Goal: Find specific page/section: Find specific page/section

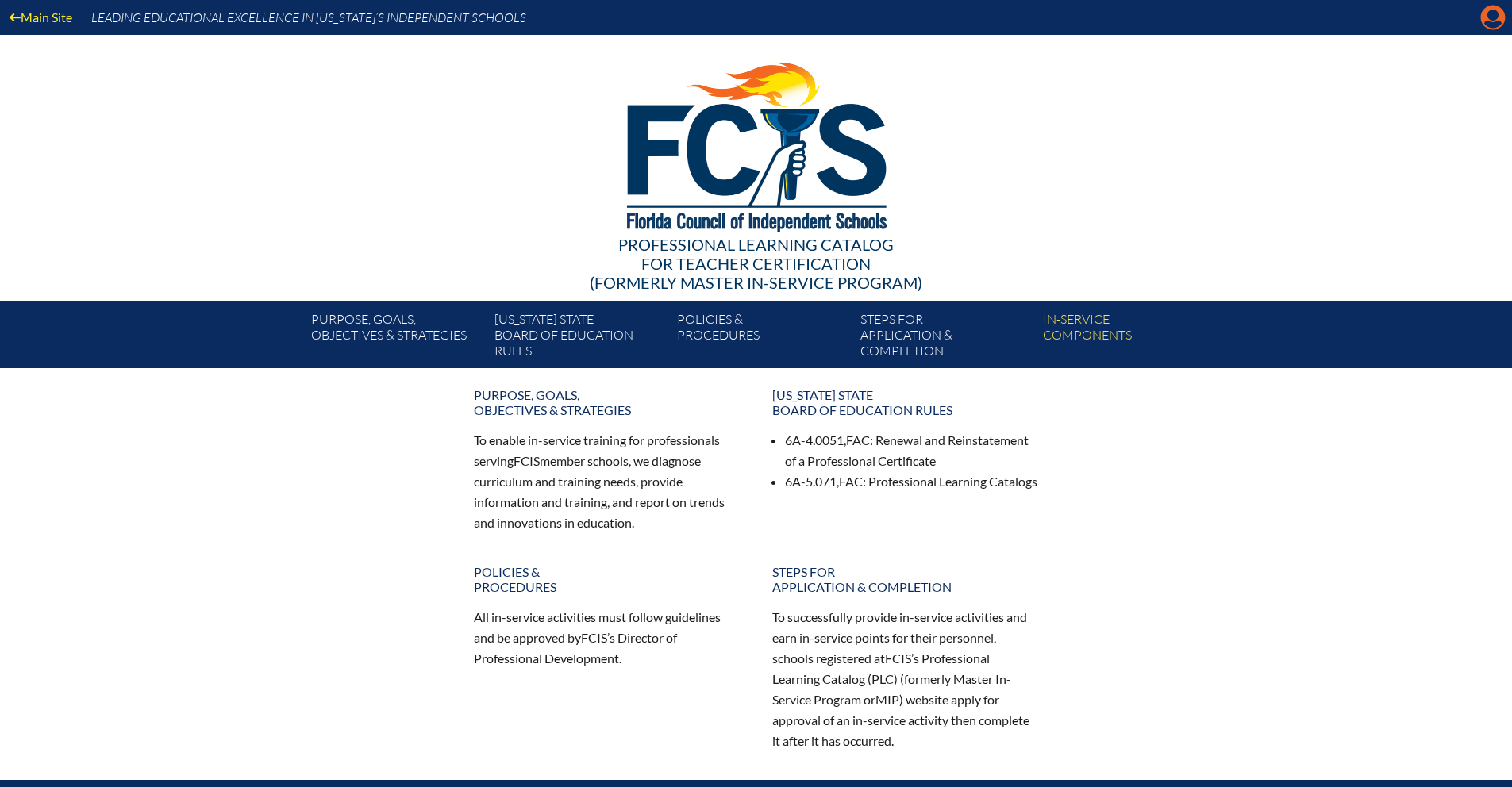
click at [1485, 20] on icon at bounding box center [1493, 18] width 25 height 25
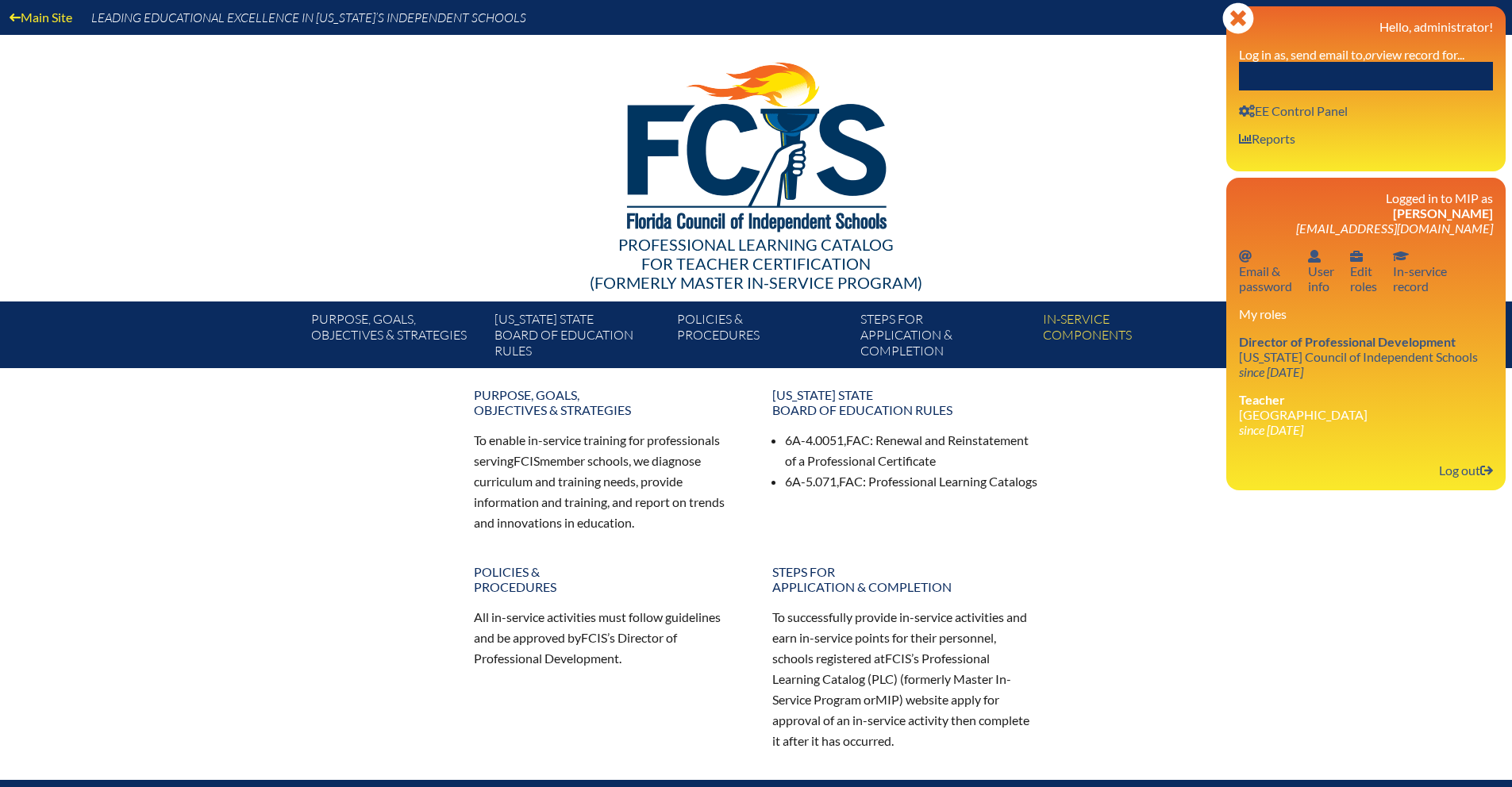
click at [1379, 83] on input "text" at bounding box center [1366, 76] width 254 height 29
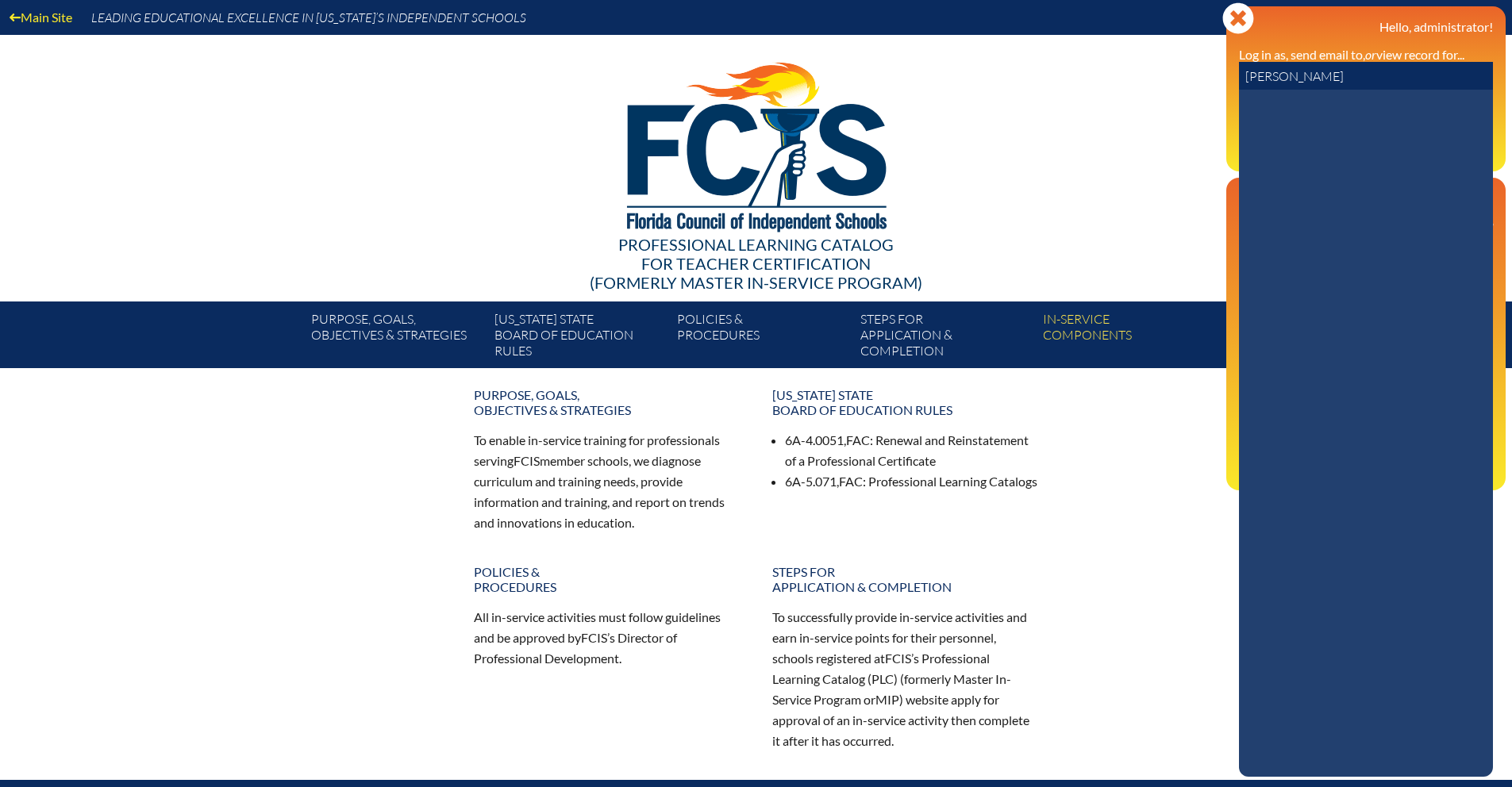
click at [1306, 74] on input "[PERSON_NAME]" at bounding box center [1366, 76] width 254 height 29
click at [1247, 24] on icon at bounding box center [1238, 18] width 31 height 31
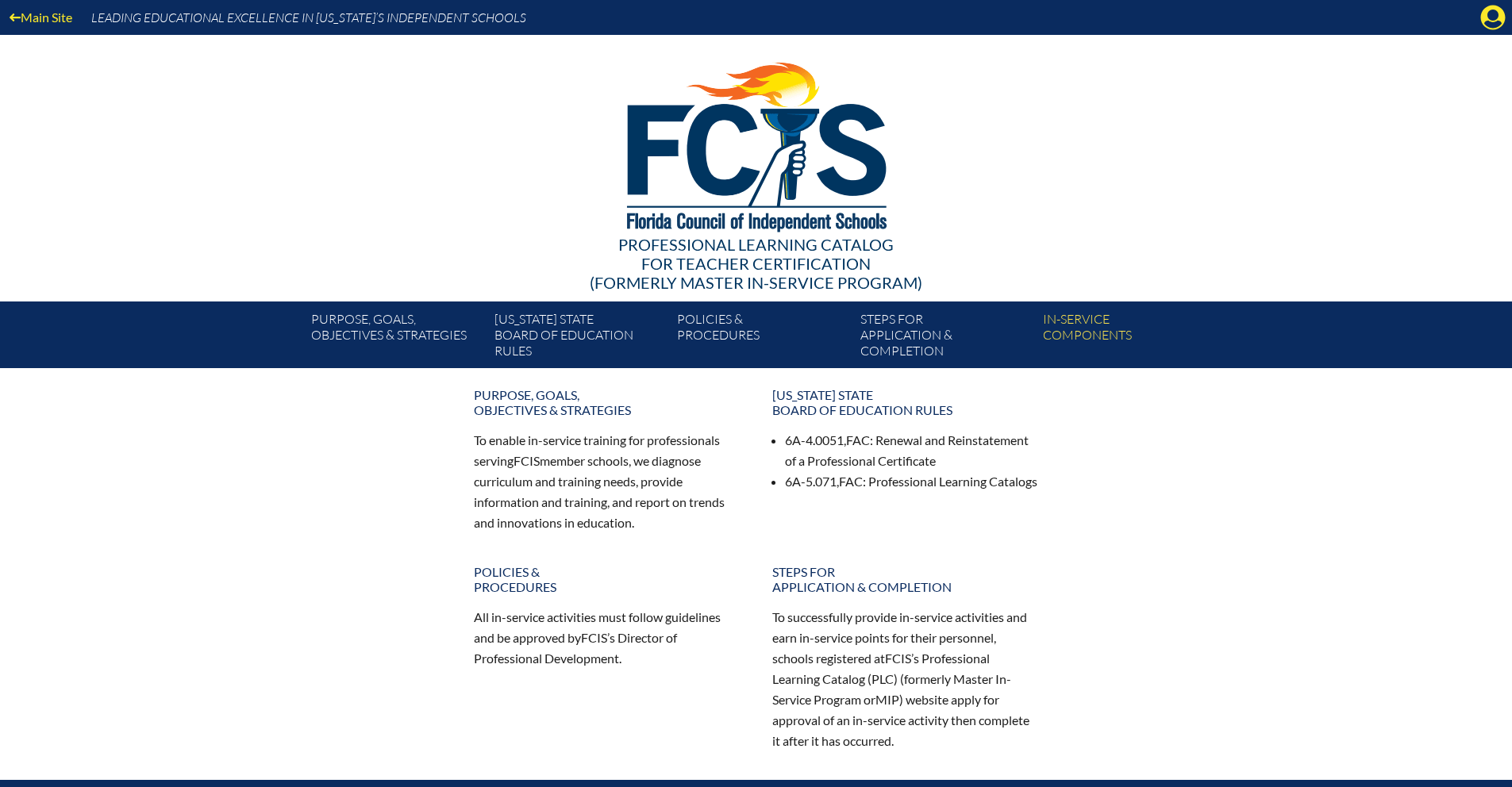
click at [1492, 14] on icon "Manage Account" at bounding box center [1492, 17] width 25 height 25
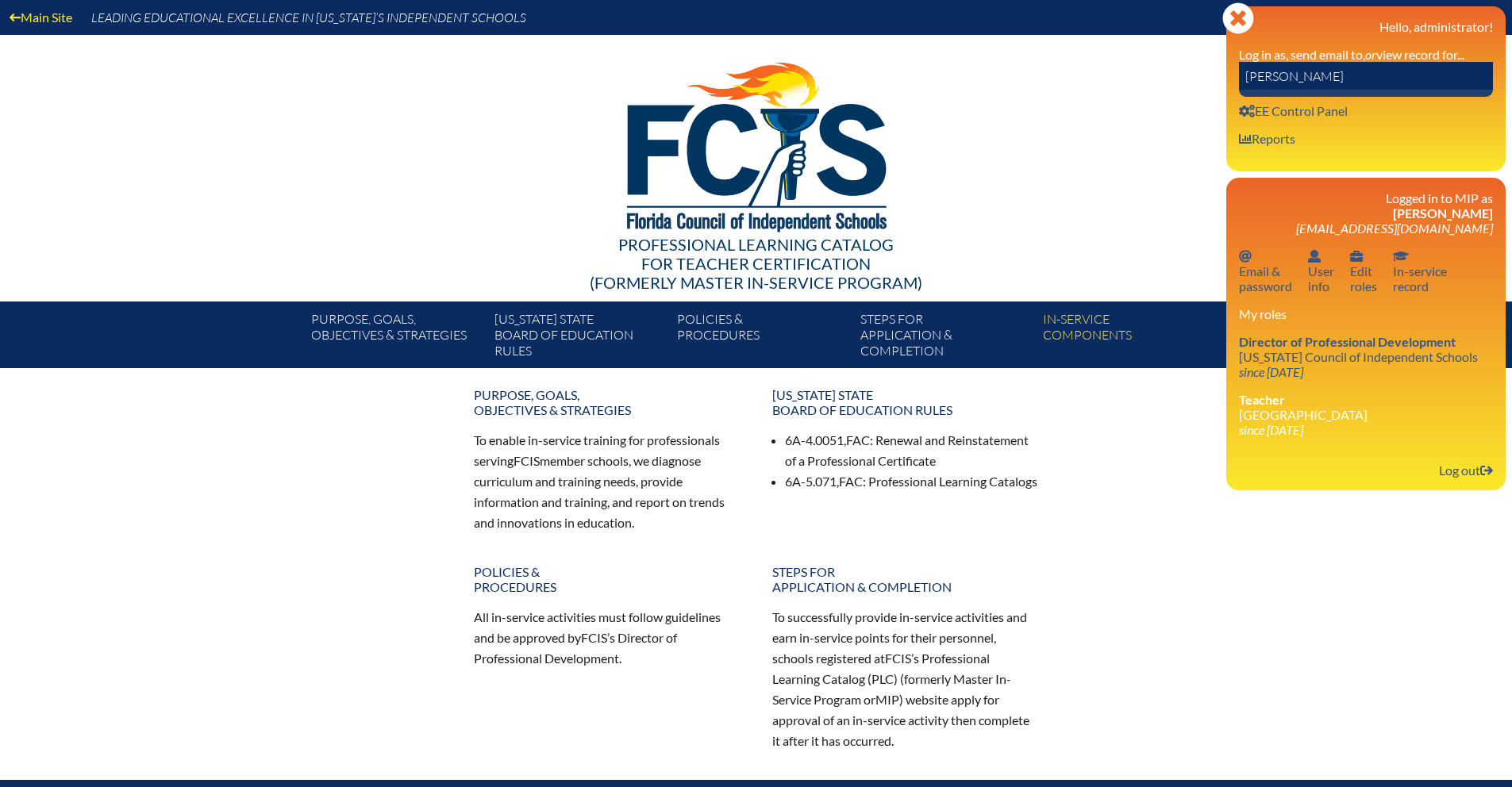
click at [1414, 70] on input "[PERSON_NAME]" at bounding box center [1366, 76] width 254 height 29
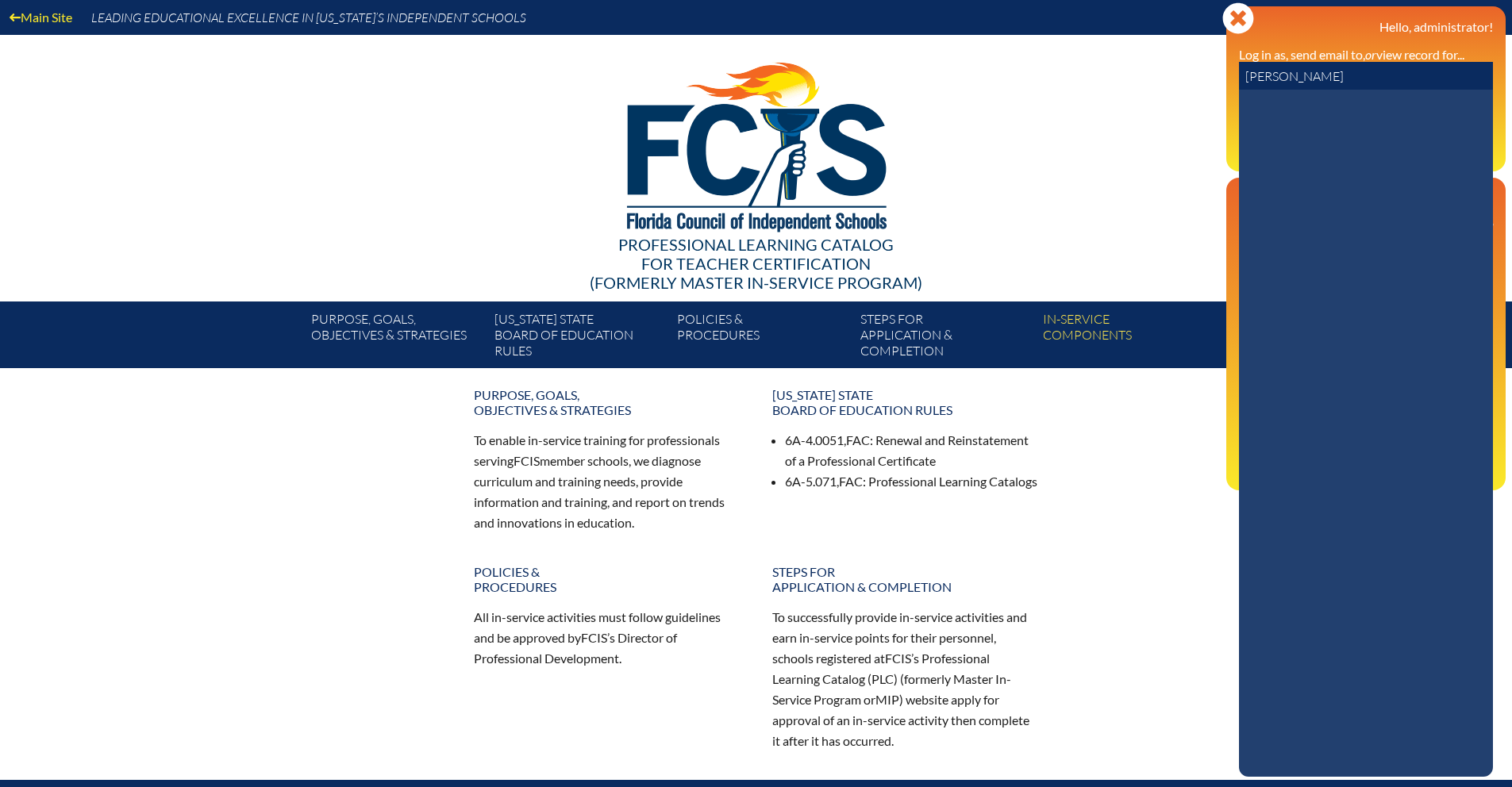
drag, startPoint x: 1414, startPoint y: 70, endPoint x: 1154, endPoint y: 71, distance: 260.0
click at [1154, 71] on div "Main Site Leading Educational Excellence in [US_STATE]’s Independent Schools Pr…" at bounding box center [756, 184] width 1512 height 368
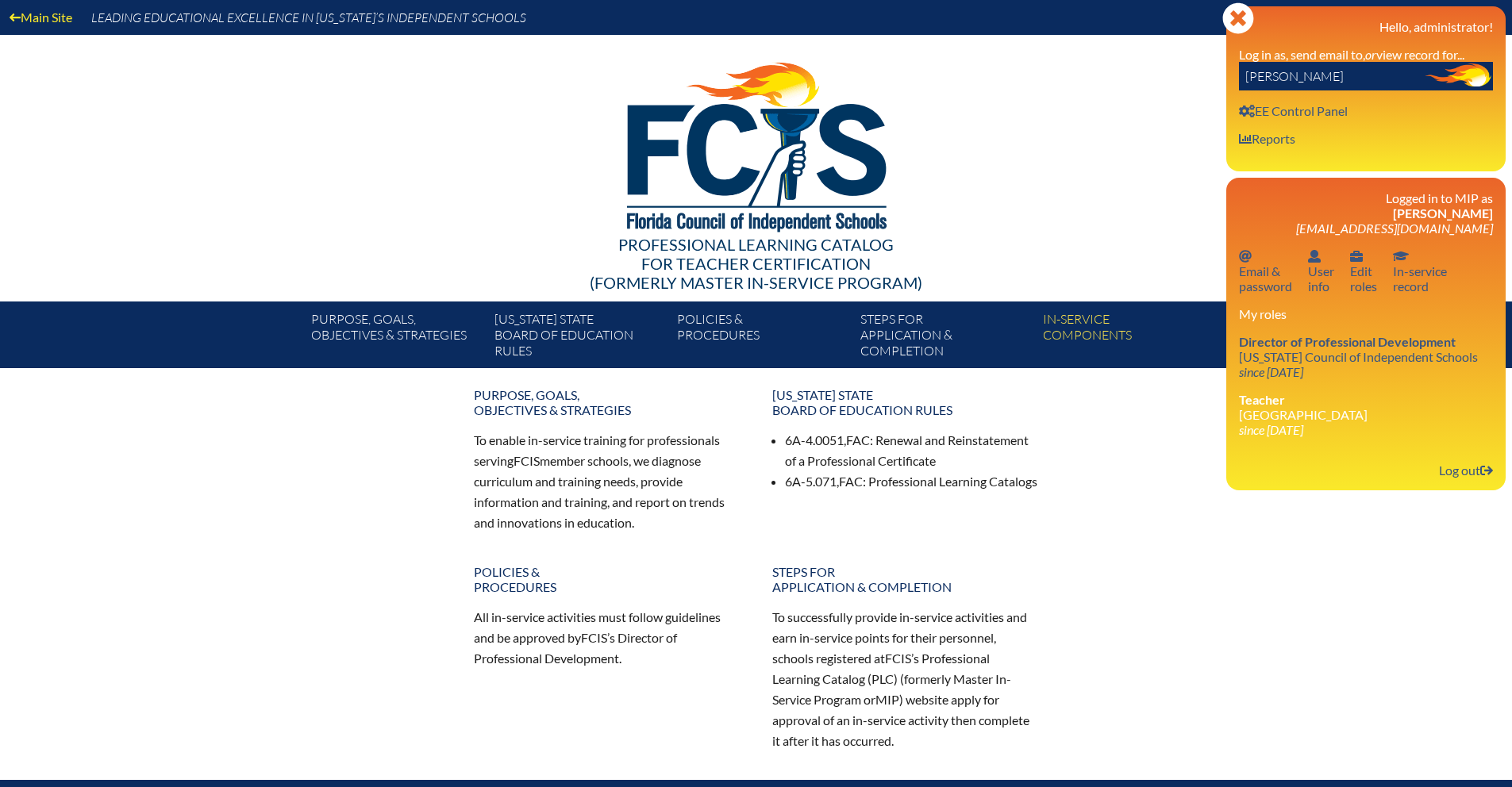
click at [1355, 72] on input "[PERSON_NAME]" at bounding box center [1366, 76] width 254 height 29
click at [1353, 75] on input "[PERSON_NAME]" at bounding box center [1366, 76] width 254 height 29
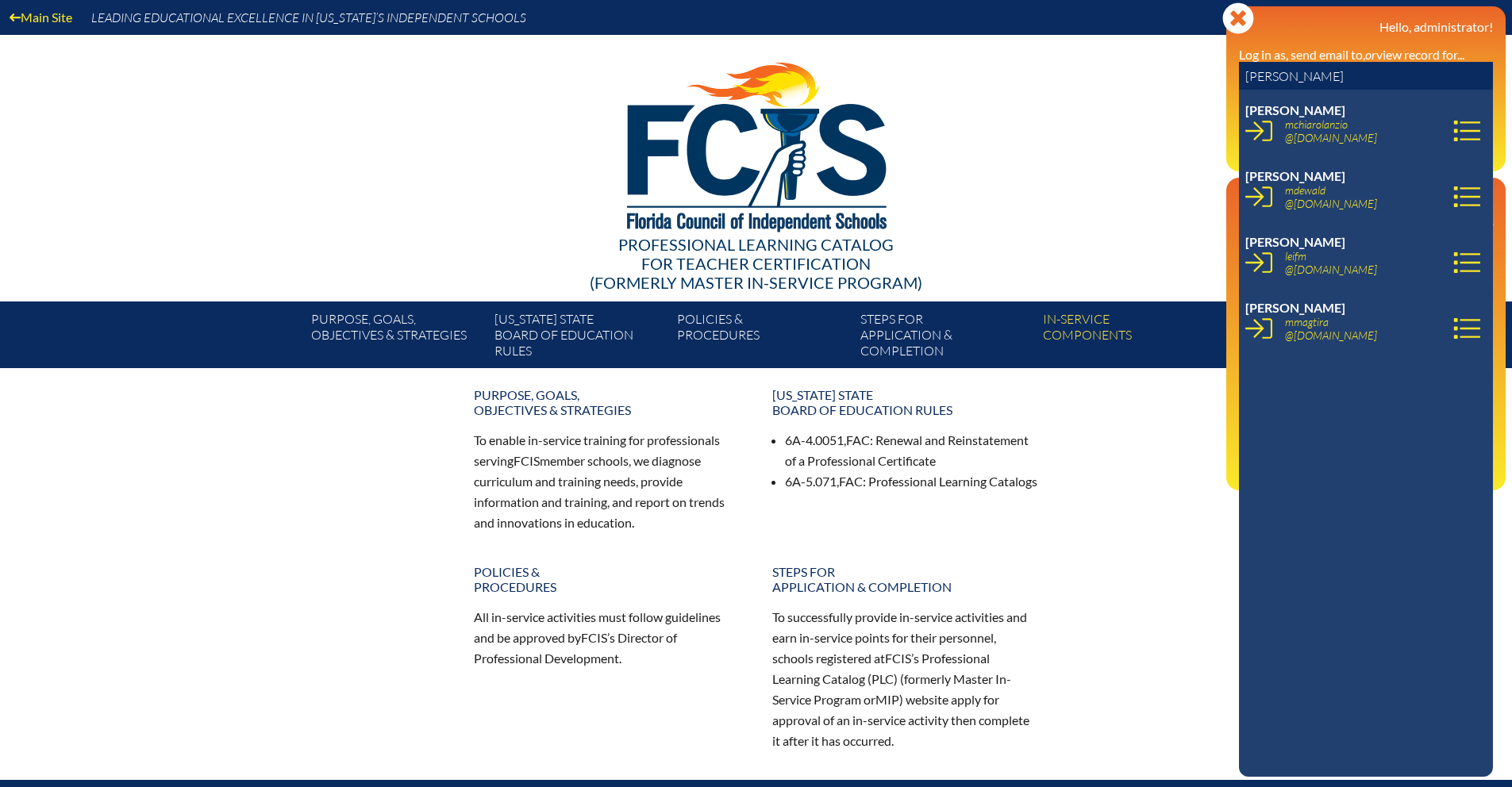
drag, startPoint x: 1318, startPoint y: 72, endPoint x: 1172, endPoint y: 80, distance: 146.2
click at [1172, 80] on div "Main Site Leading Educational Excellence in [US_STATE]’s Independent Schools Pr…" at bounding box center [756, 184] width 1512 height 368
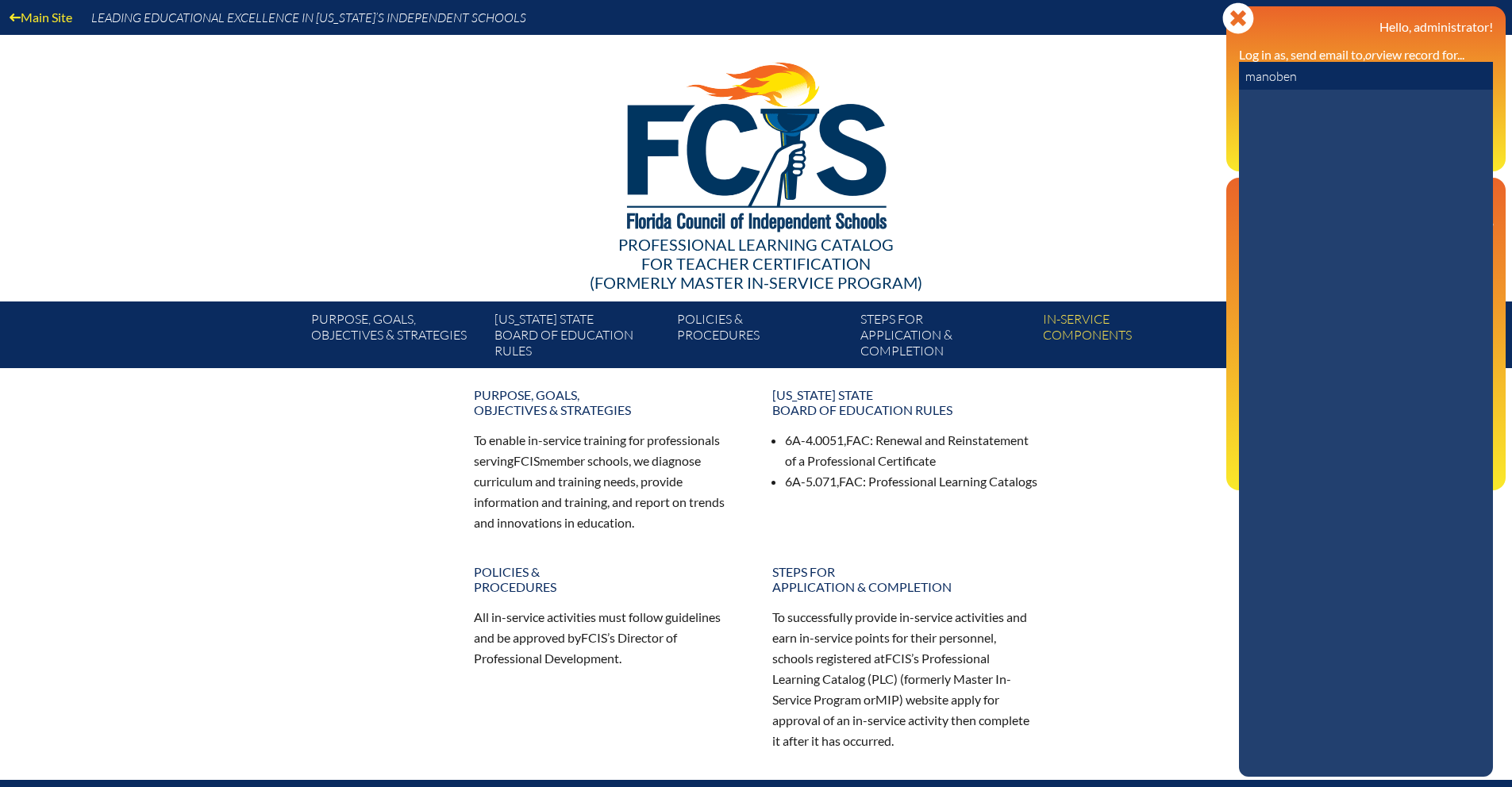
drag, startPoint x: 1328, startPoint y: 69, endPoint x: 883, endPoint y: 81, distance: 445.2
click at [1222, 75] on div "Main Site Leading Educational Excellence in [US_STATE]’s Independent Schools Pr…" at bounding box center [756, 184] width 1512 height 368
click at [1357, 69] on input "manoben" at bounding box center [1366, 76] width 254 height 29
drag, startPoint x: 1297, startPoint y: 80, endPoint x: 1181, endPoint y: 79, distance: 116.0
click at [1181, 79] on div "Main Site Leading Educational Excellence in [US_STATE]’s Independent Schools Pr…" at bounding box center [756, 184] width 1512 height 368
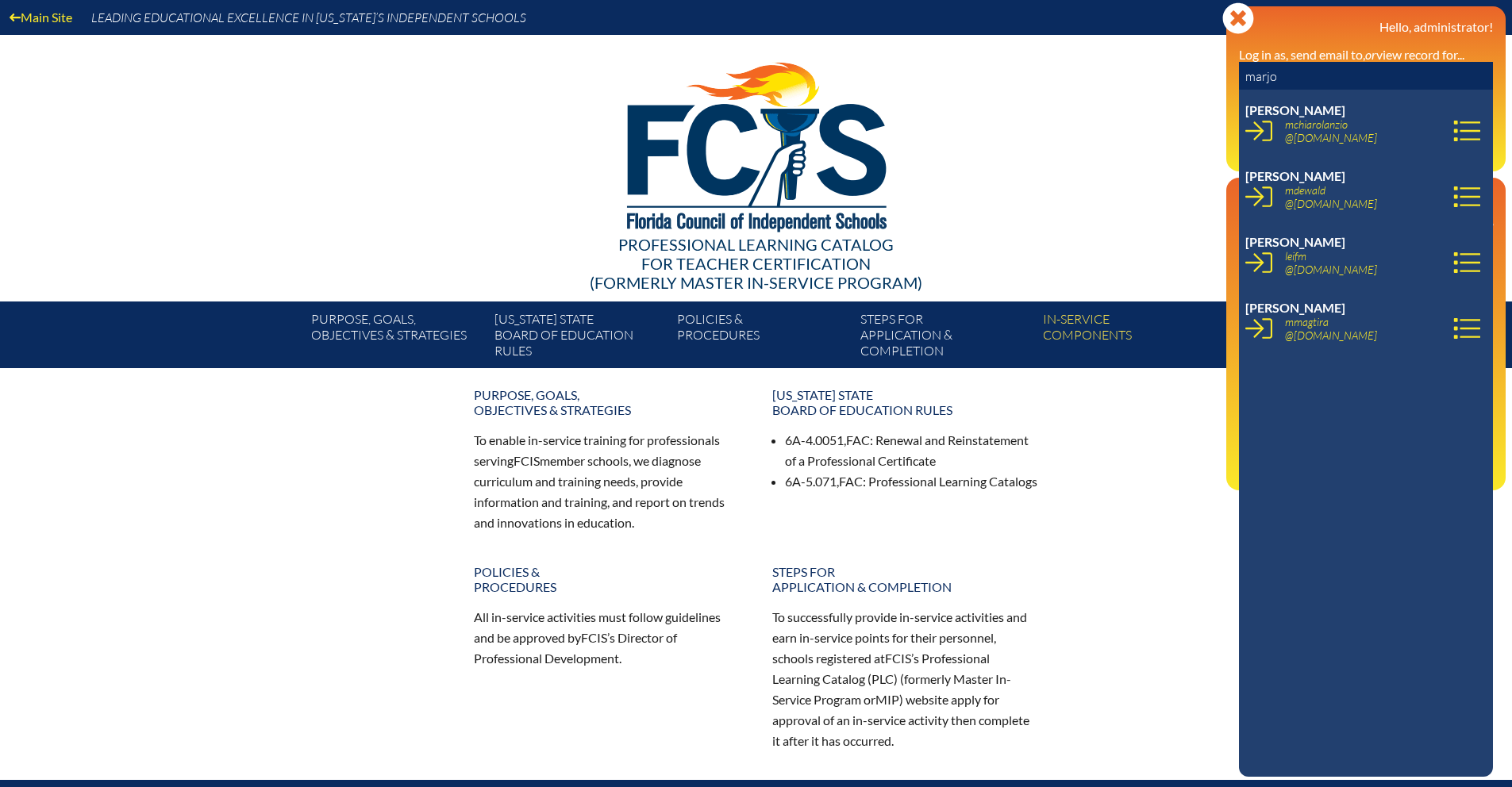
drag, startPoint x: 1304, startPoint y: 76, endPoint x: 1227, endPoint y: 75, distance: 77.0
click at [1227, 75] on div "Close Manage Account Hello, administrator! Log in as, send email to, or view re…" at bounding box center [1366, 89] width 280 height 165
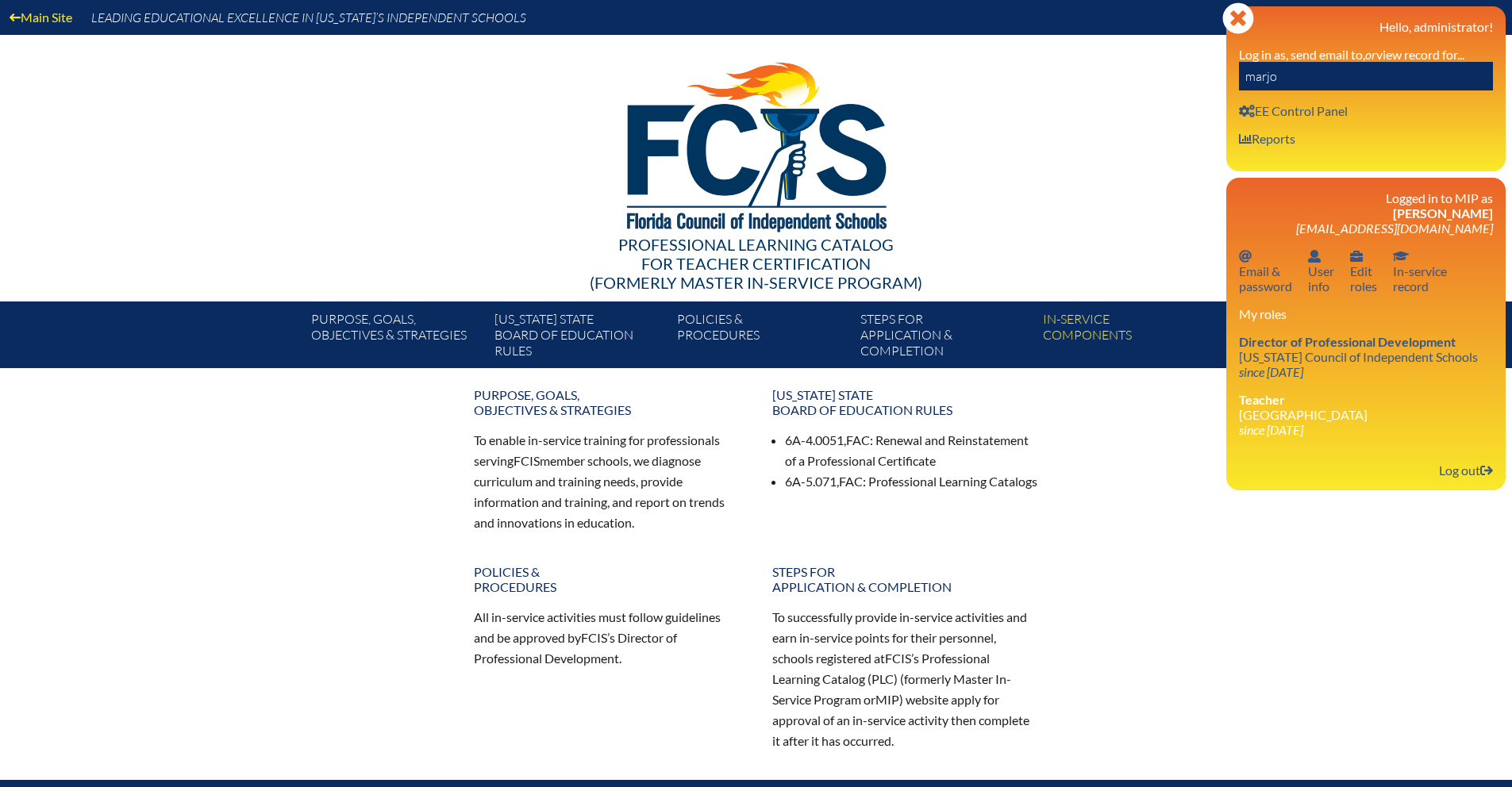
paste input "[PERSON_NAME]"
click at [1366, 80] on input "[PERSON_NAME]" at bounding box center [1366, 76] width 254 height 29
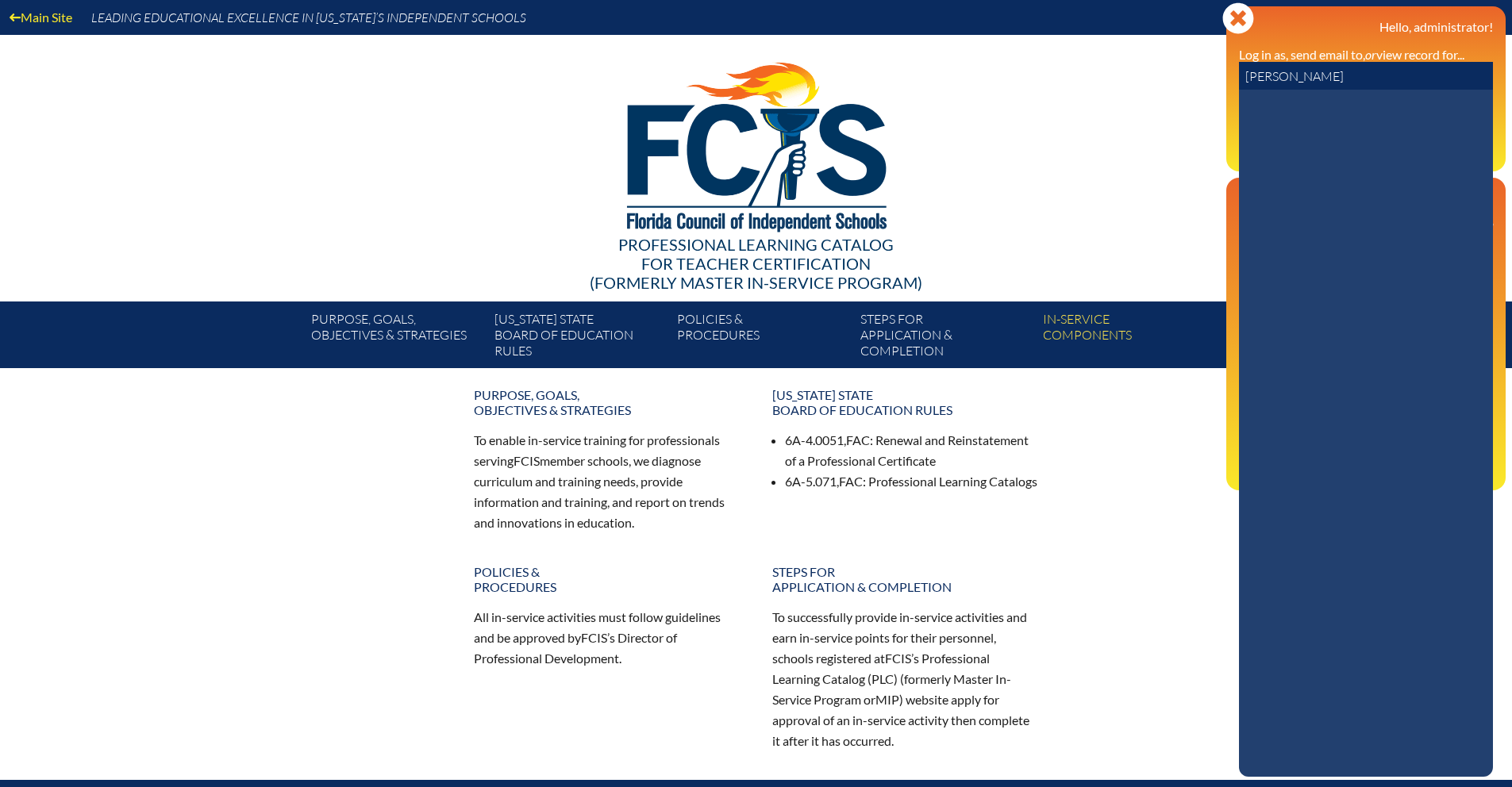
type input "[PERSON_NAME]"
click at [1243, 23] on icon "Close" at bounding box center [1238, 18] width 32 height 32
